Goal: Navigation & Orientation: Find specific page/section

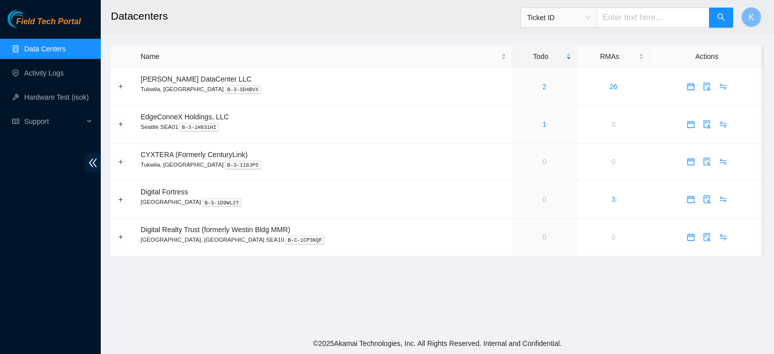
click at [56, 52] on link "Data Centers" at bounding box center [44, 49] width 41 height 8
click at [45, 53] on link "Data Centers" at bounding box center [44, 49] width 41 height 8
